Goal: Check status: Check status

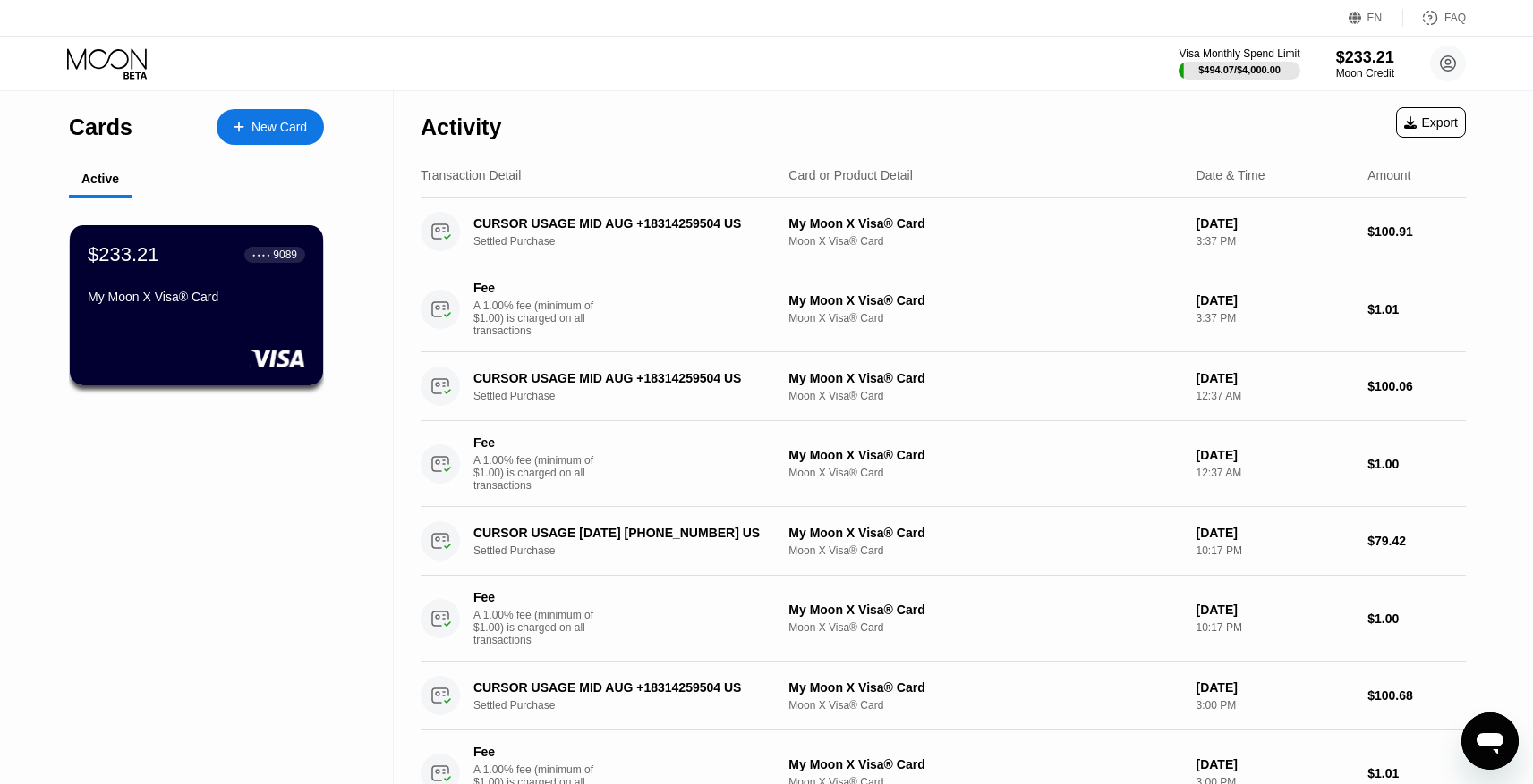
click at [262, 392] on div "$233.21 ● ● ● ● 9089 My Moon X Visa® Card" at bounding box center [196, 310] width 310 height 225
click at [224, 324] on div "$233.21 ● ● ● ● 9089 My Moon X Visa® Card" at bounding box center [196, 305] width 256 height 162
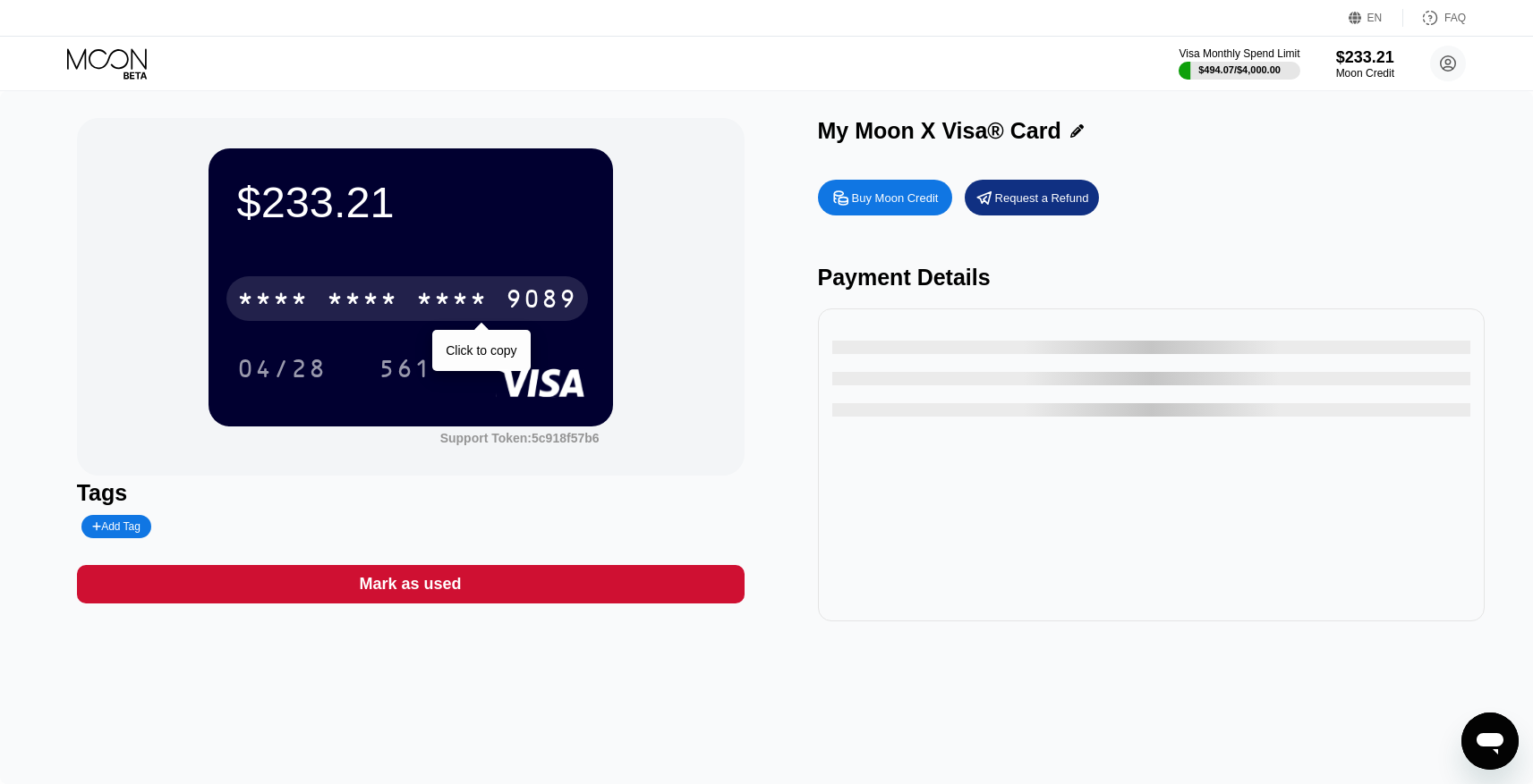
click at [517, 301] on div "9089" at bounding box center [541, 302] width 72 height 28
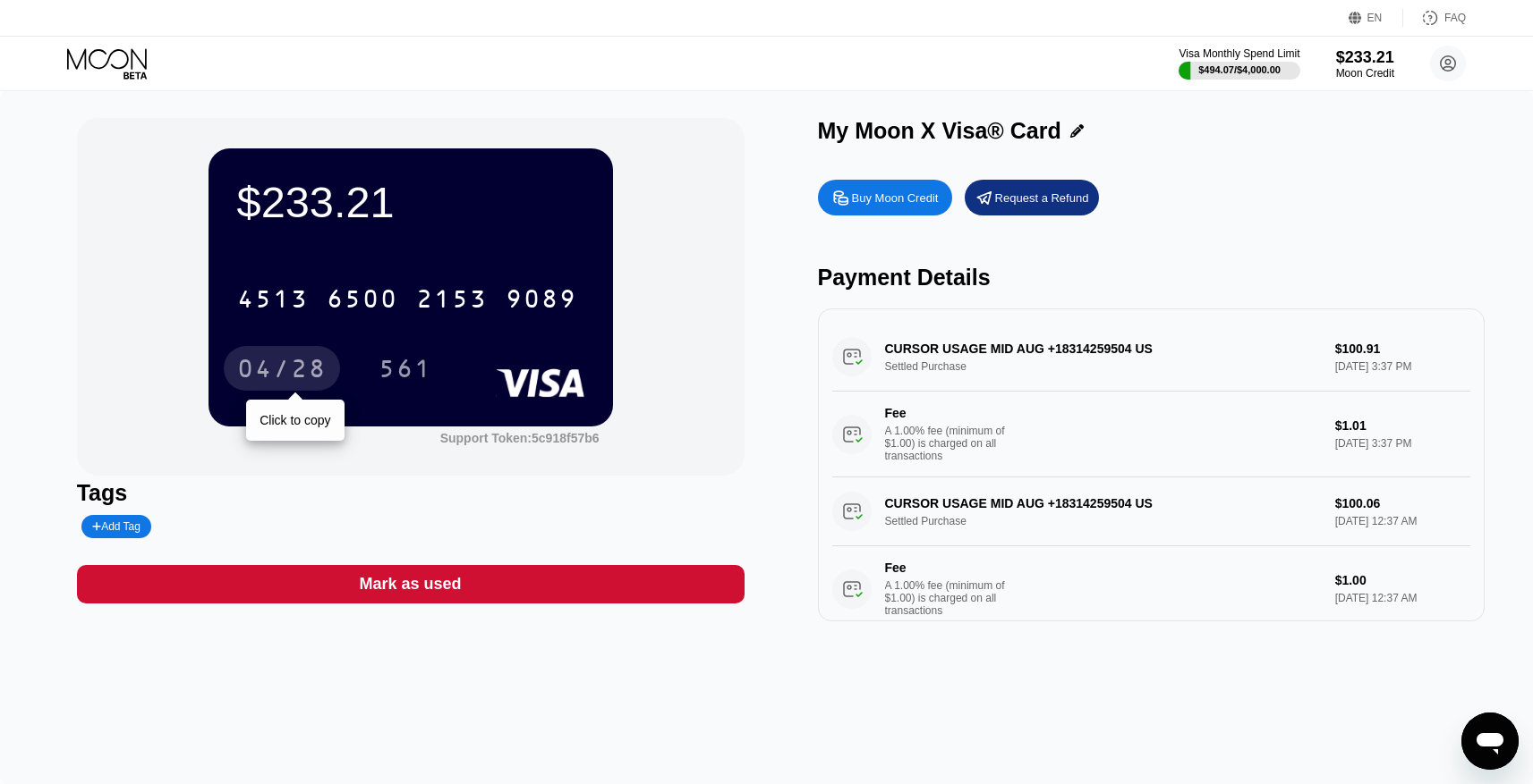
click at [307, 368] on div "04/28" at bounding box center [281, 371] width 90 height 28
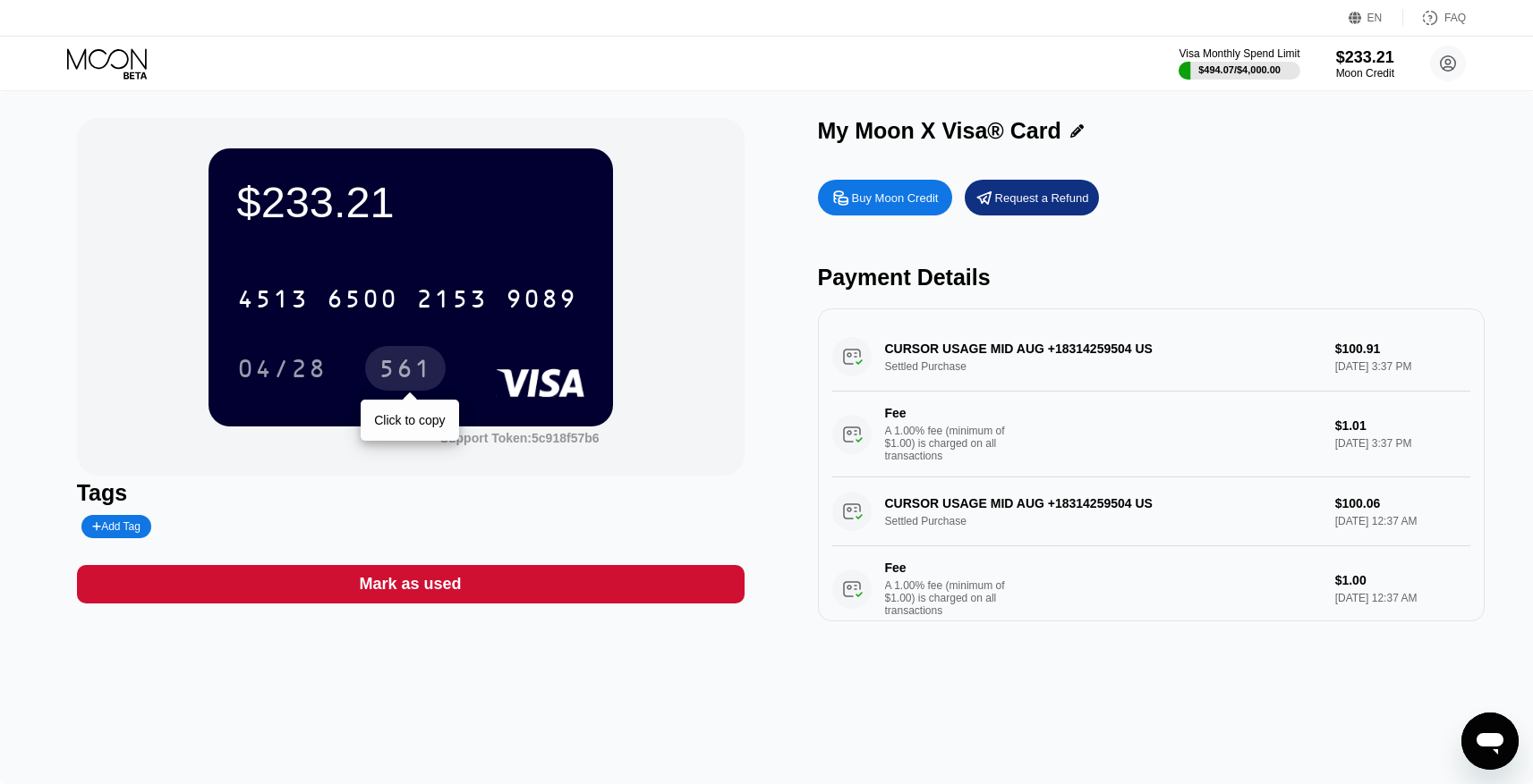
click at [421, 375] on div "561" at bounding box center [404, 371] width 54 height 28
